Goal: Task Accomplishment & Management: Use online tool/utility

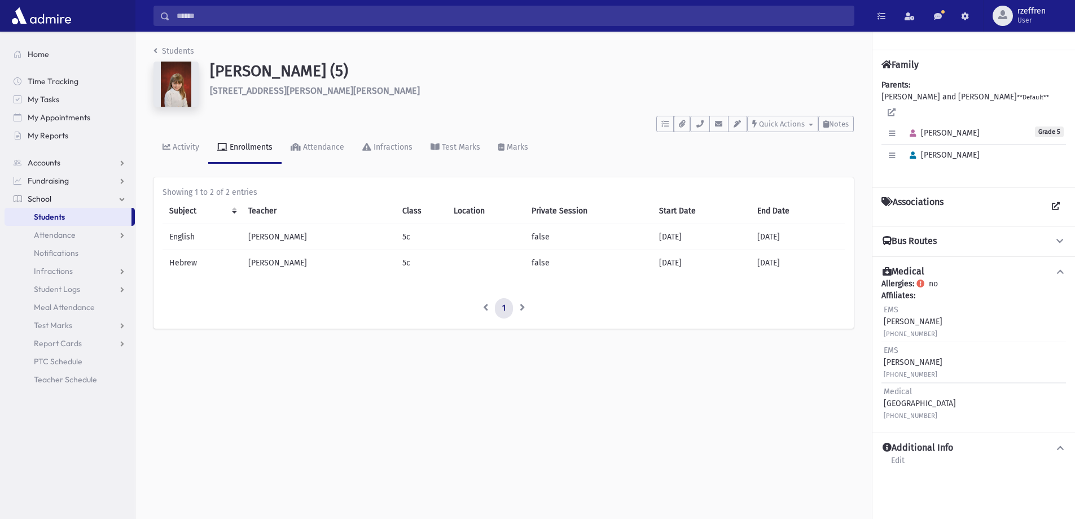
click at [184, 45] on div "Students [PERSON_NAME][GEOGRAPHIC_DATA] (5) [STREET_ADDRESS][PERSON_NAME][PERSO…" at bounding box center [503, 193] width 736 height 322
click at [190, 53] on link "Students" at bounding box center [173, 51] width 41 height 10
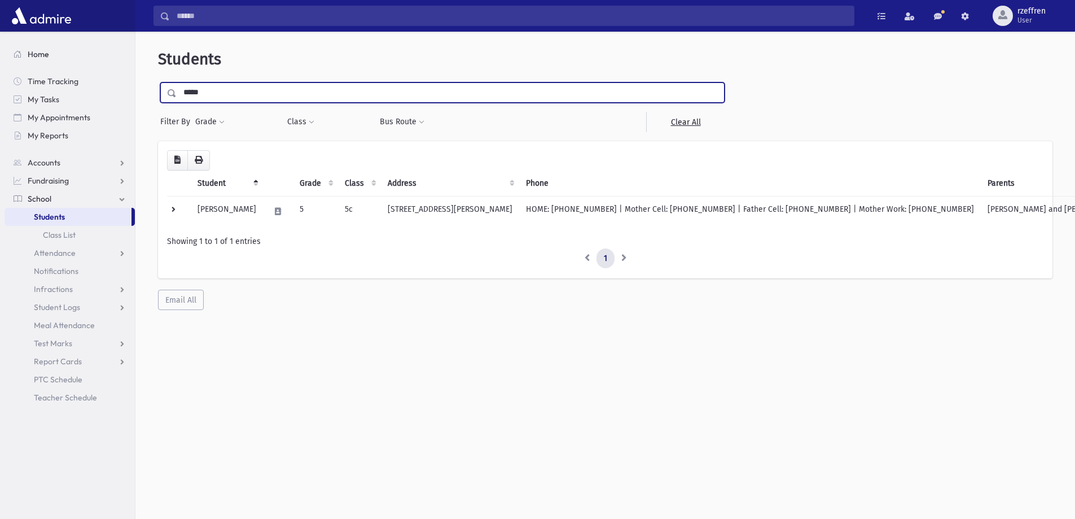
drag, startPoint x: 195, startPoint y: 95, endPoint x: 100, endPoint y: 49, distance: 105.5
click at [104, 67] on div "Search Results All Accounts" at bounding box center [537, 274] width 1075 height 549
type input "*******"
click at [158, 82] on input "submit" at bounding box center [174, 89] width 32 height 15
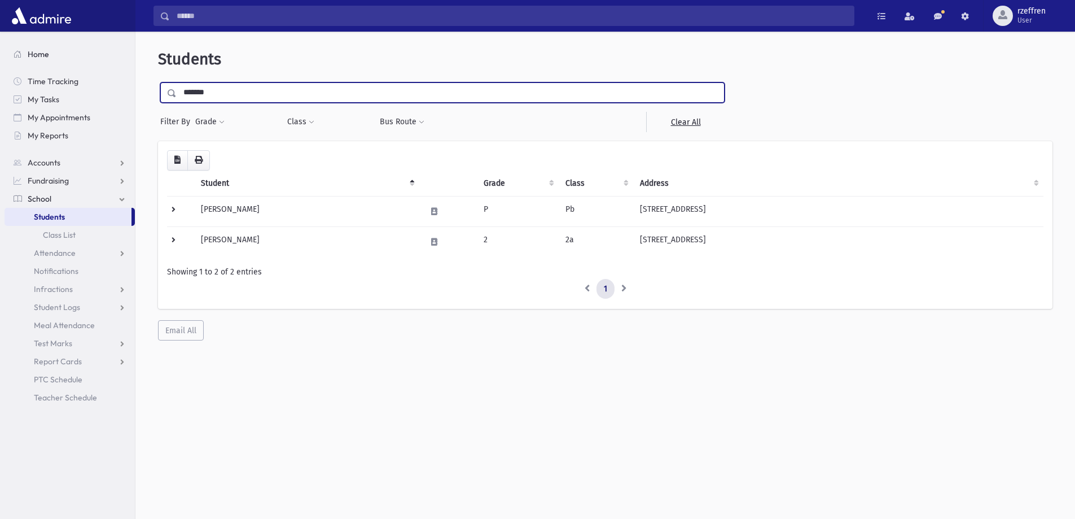
drag, startPoint x: 240, startPoint y: 98, endPoint x: 30, endPoint y: 58, distance: 213.6
click at [30, 58] on div "Search Results All Accounts" at bounding box center [537, 274] width 1075 height 549
type input "********"
click at [158, 82] on input "submit" at bounding box center [174, 89] width 32 height 15
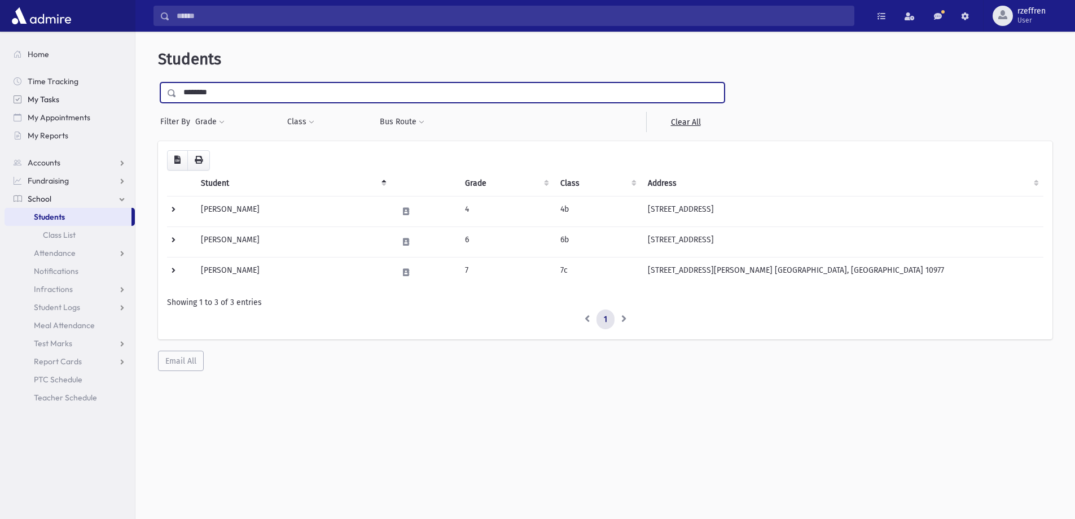
drag, startPoint x: 252, startPoint y: 90, endPoint x: 134, endPoint y: 104, distance: 119.3
click at [134, 104] on div "Search Results All Accounts" at bounding box center [537, 274] width 1075 height 549
type input "********"
click at [158, 82] on input "submit" at bounding box center [174, 89] width 32 height 15
drag, startPoint x: 222, startPoint y: 92, endPoint x: 0, endPoint y: -5, distance: 242.6
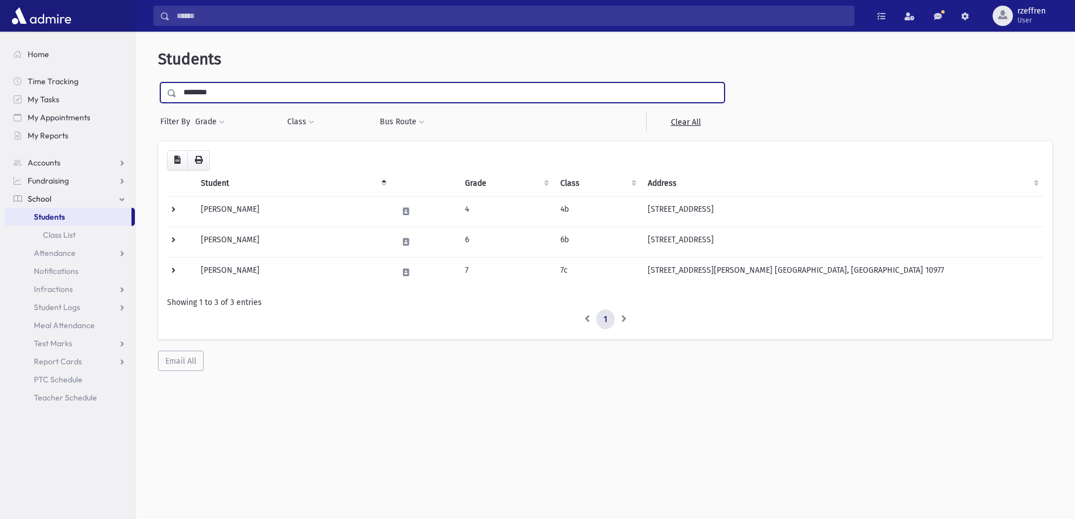
click at [0, 0] on html "Search Results All Accounts My Accounts Opportunities Students" at bounding box center [537, 259] width 1075 height 519
type input "*******"
click at [158, 82] on input "submit" at bounding box center [174, 89] width 32 height 15
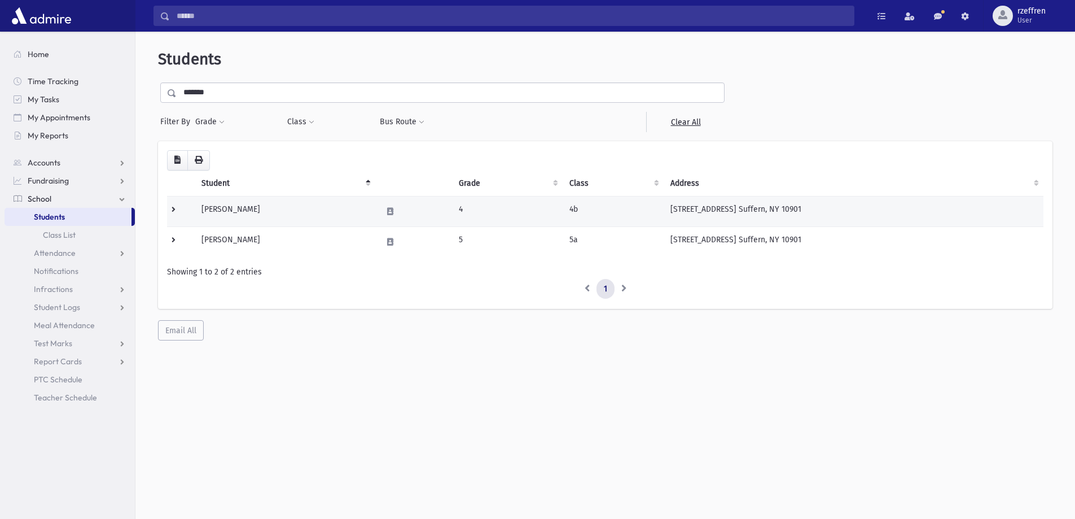
click at [297, 214] on td "Fishoff, Leeba" at bounding box center [285, 211] width 181 height 30
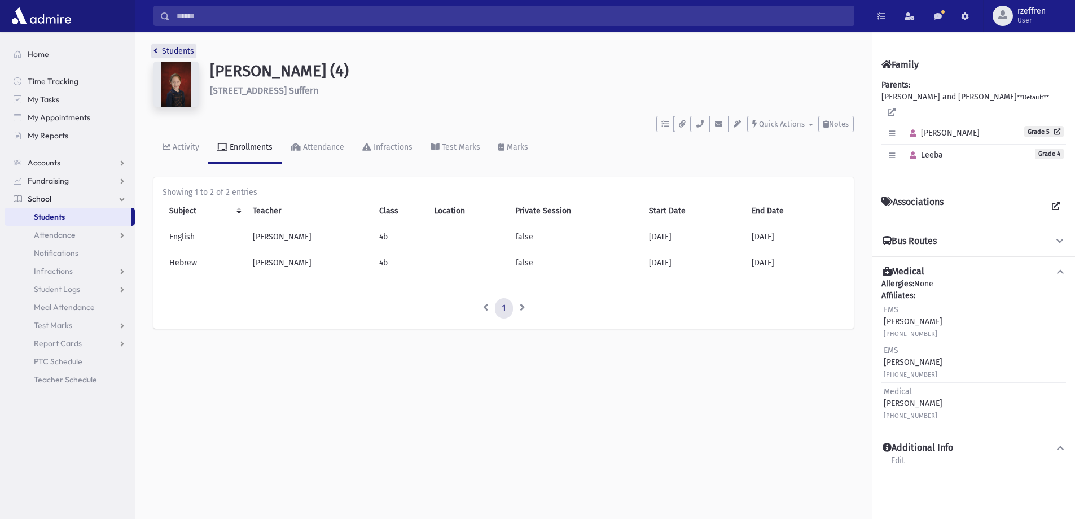
click at [169, 52] on link "Students" at bounding box center [173, 51] width 41 height 10
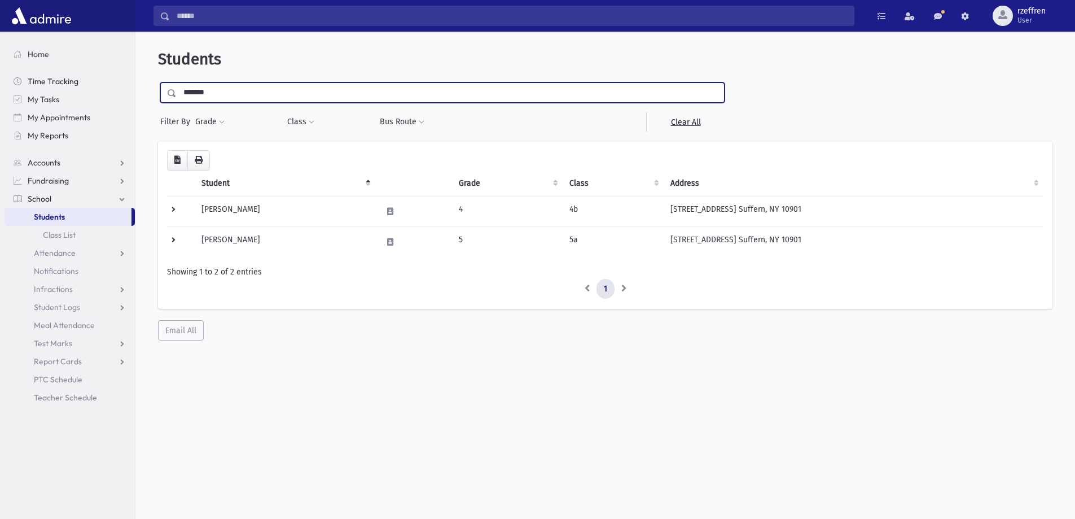
drag, startPoint x: 217, startPoint y: 97, endPoint x: 49, endPoint y: 89, distance: 168.4
click at [56, 90] on div "Search Results All Accounts" at bounding box center [537, 274] width 1075 height 549
type input "*****"
click at [158, 82] on input "submit" at bounding box center [174, 89] width 32 height 15
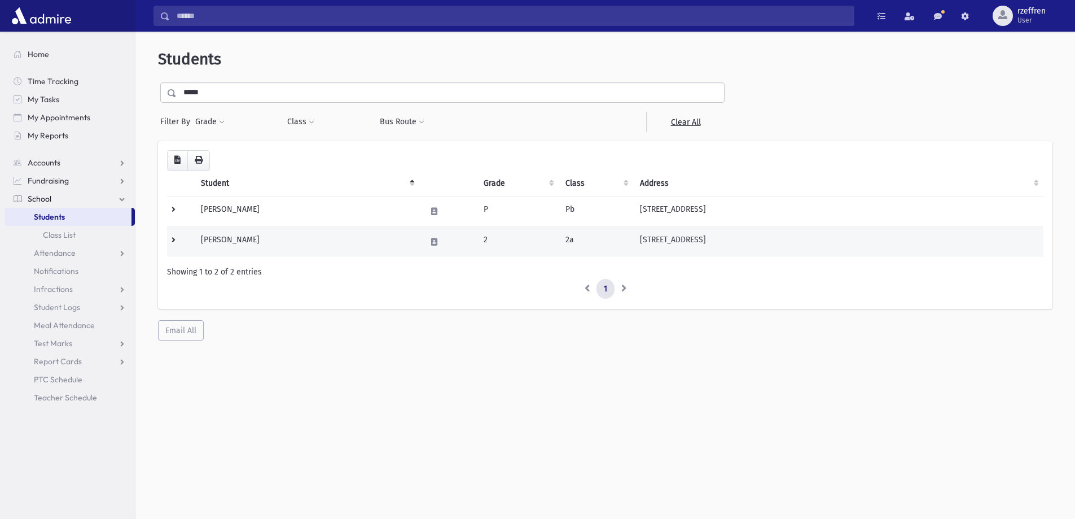
click at [342, 240] on td "Muntner, Nechama Chaya" at bounding box center [306, 241] width 225 height 30
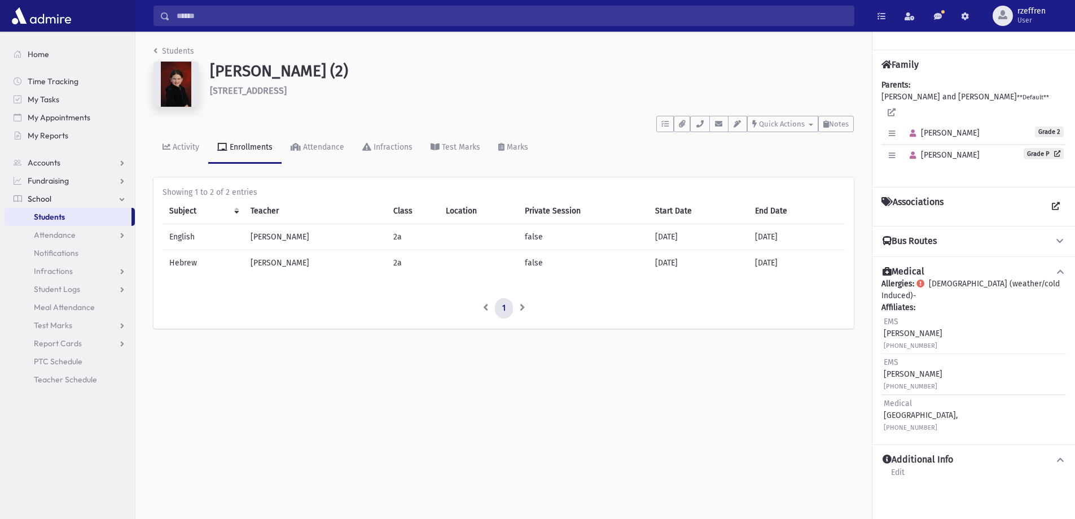
click at [173, 45] on div "Students [PERSON_NAME] (2) [STREET_ADDRESS] **** To Do's No open tasks Show Lis…" at bounding box center [503, 193] width 736 height 322
click at [179, 58] on nav "Students" at bounding box center [173, 53] width 41 height 16
click at [178, 52] on link "Students" at bounding box center [173, 51] width 41 height 10
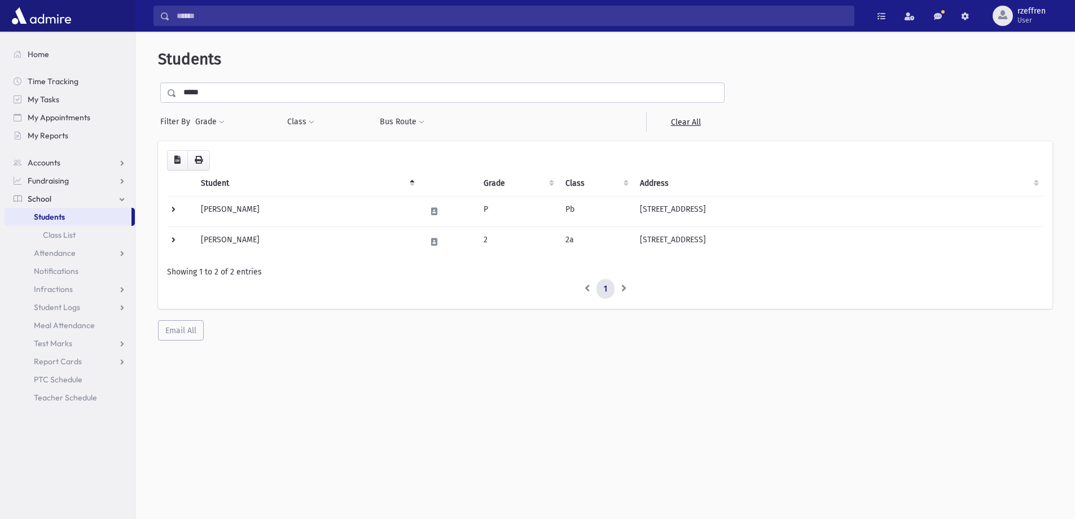
drag, startPoint x: 223, startPoint y: 94, endPoint x: 0, endPoint y: 55, distance: 226.3
click at [0, 55] on div "Search Results All Accounts" at bounding box center [537, 274] width 1075 height 549
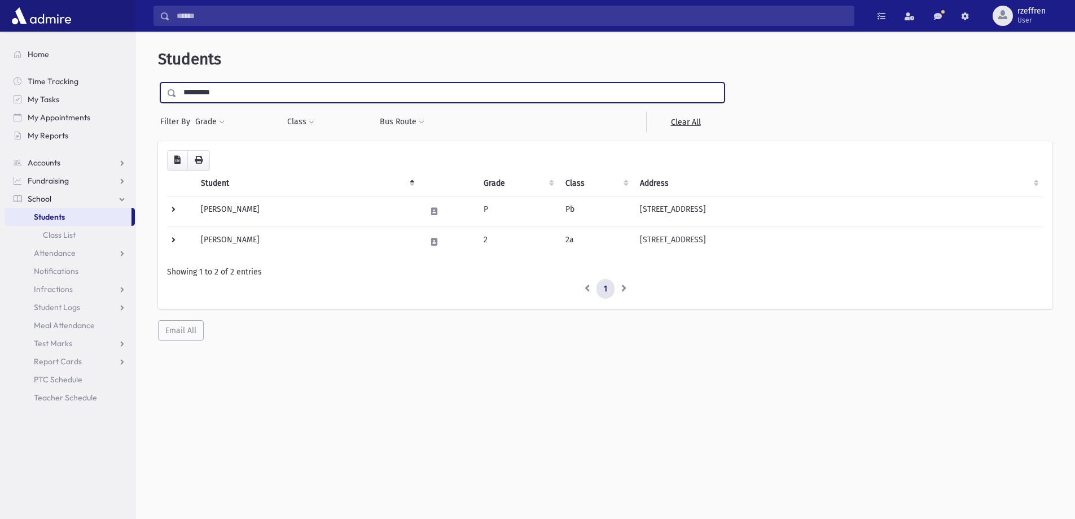
type input "*********"
click at [158, 82] on input "submit" at bounding box center [174, 89] width 32 height 15
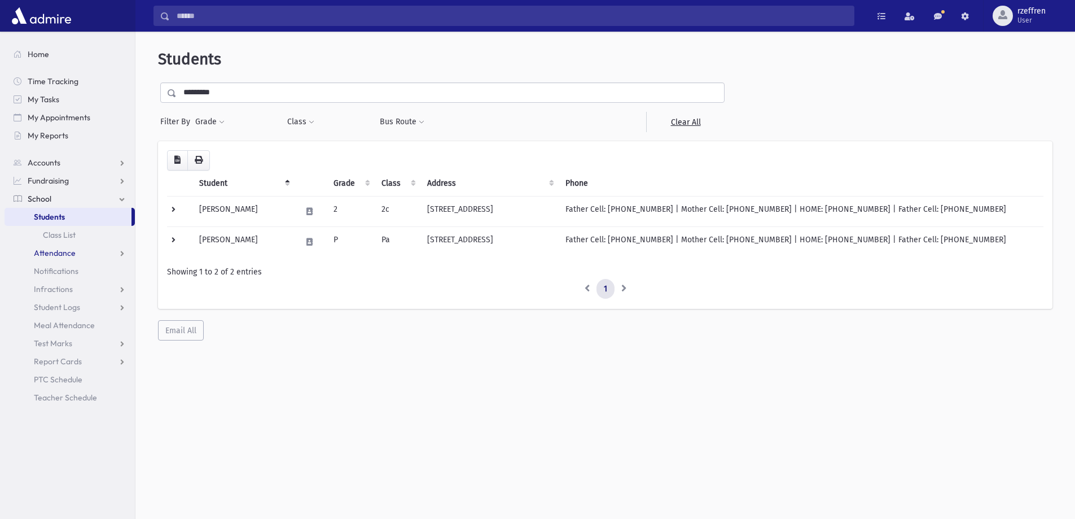
click at [36, 256] on span "Attendance" at bounding box center [55, 253] width 42 height 10
click at [43, 268] on span "Entry" at bounding box center [52, 271] width 19 height 10
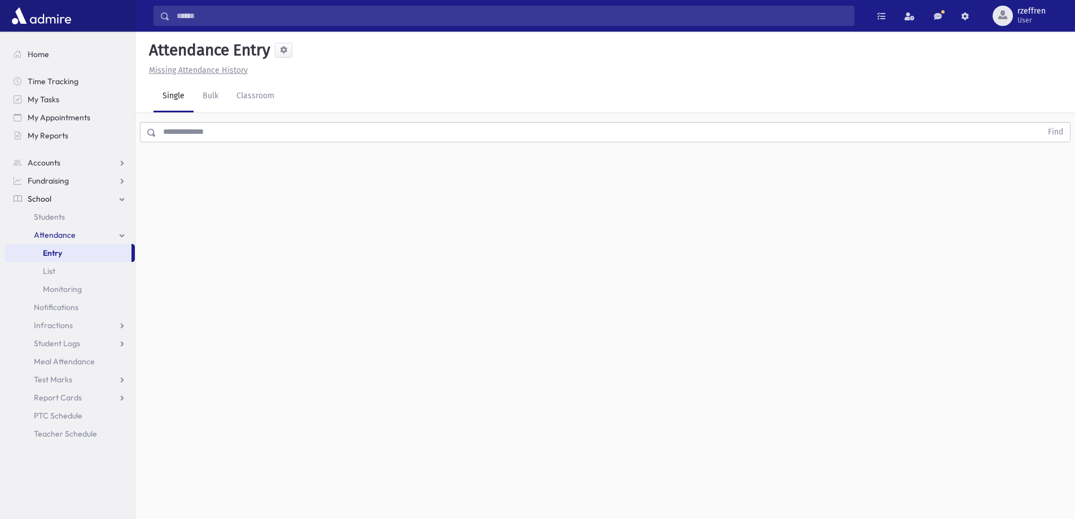
click at [257, 122] on input "text" at bounding box center [598, 132] width 885 height 20
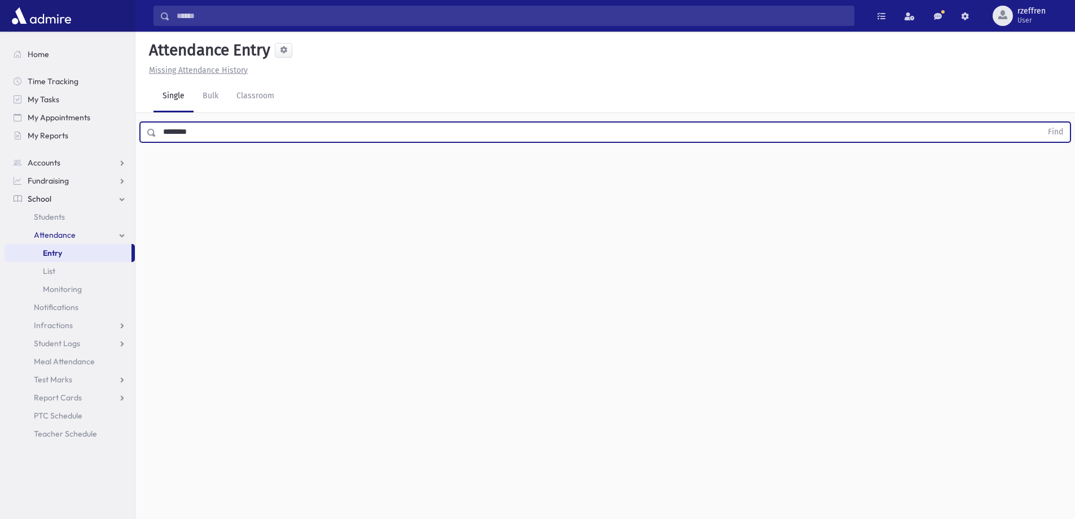
click at [1041, 122] on button "Find" at bounding box center [1055, 131] width 29 height 19
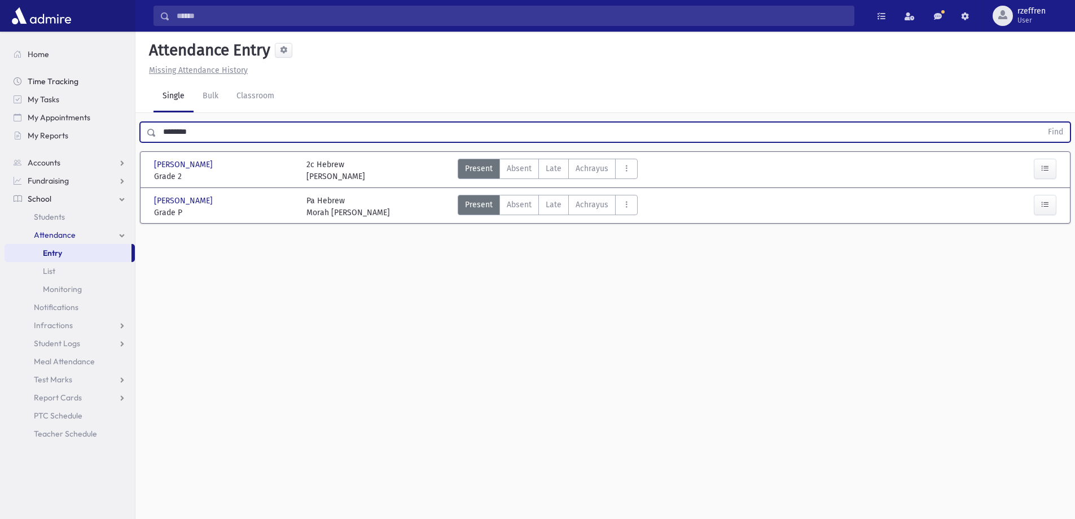
drag, startPoint x: 137, startPoint y: 137, endPoint x: 22, endPoint y: 77, distance: 129.2
click at [38, 84] on div "Search Results All Accounts" at bounding box center [537, 272] width 1075 height 544
click at [1041, 122] on button "Find" at bounding box center [1055, 131] width 29 height 19
drag, startPoint x: 227, startPoint y: 131, endPoint x: 62, endPoint y: 113, distance: 166.3
click at [62, 113] on div "Search Results All Accounts" at bounding box center [537, 272] width 1075 height 544
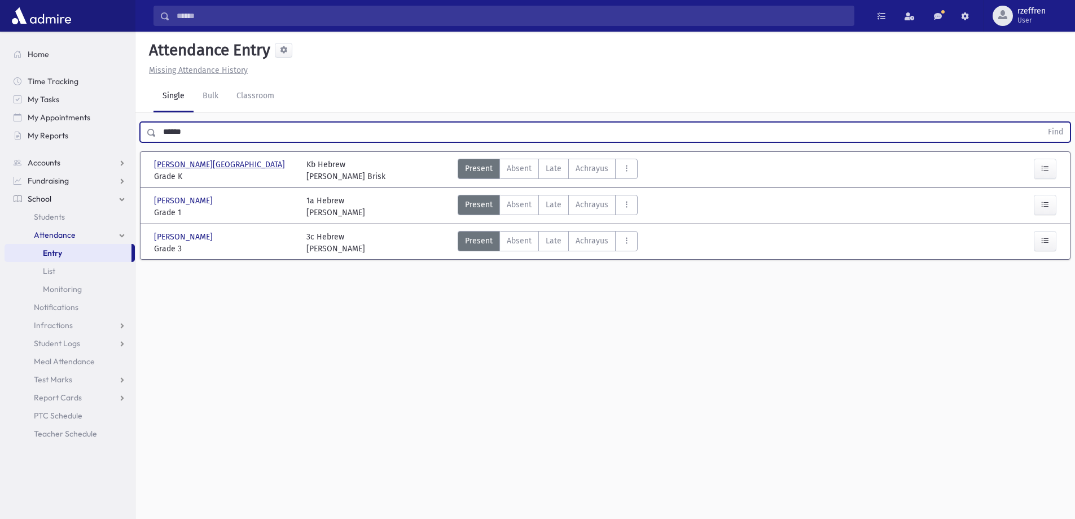
type input "******"
click at [1041, 122] on button "Find" at bounding box center [1055, 131] width 29 height 19
